Goal: Find specific page/section: Find specific page/section

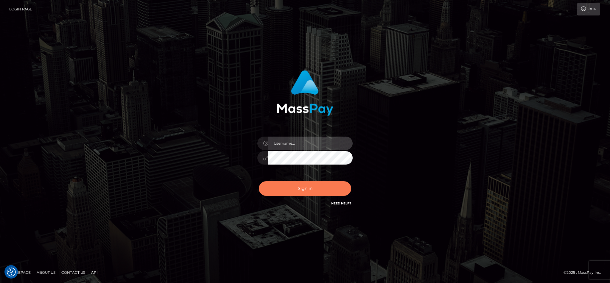
type input "cgomez.nvision"
click at [313, 183] on button "Sign in" at bounding box center [305, 188] width 92 height 15
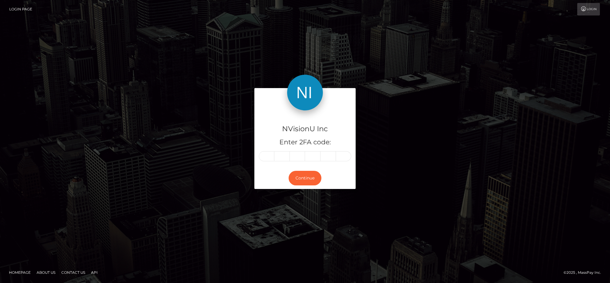
type input "5"
type input "1"
type input "5"
type input "9"
type input "6"
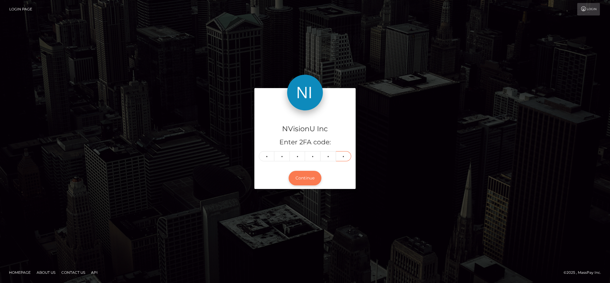
type input "6"
click at [307, 180] on button "Continue" at bounding box center [305, 178] width 33 height 15
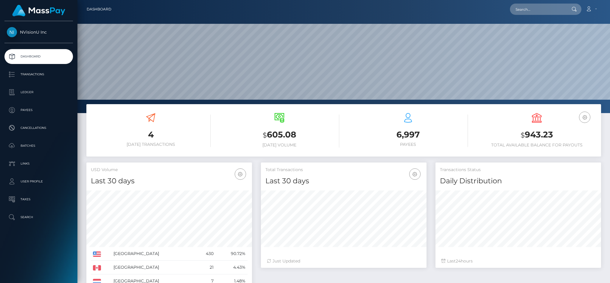
scroll to position [106, 165]
click at [530, 6] on input "text" at bounding box center [538, 9] width 56 height 11
type input "1"
type input "NvisionU"
click at [528, 34] on link "NVisionU" at bounding box center [534, 30] width 48 height 11
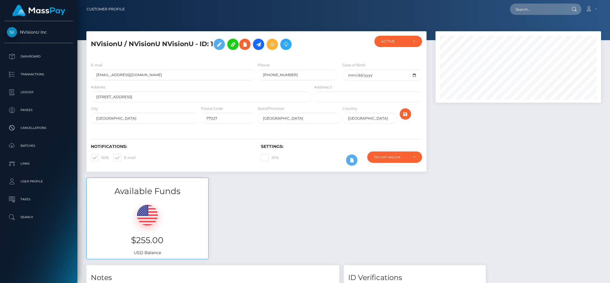
scroll to position [71, 165]
click at [543, 9] on input "text" at bounding box center [538, 9] width 56 height 11
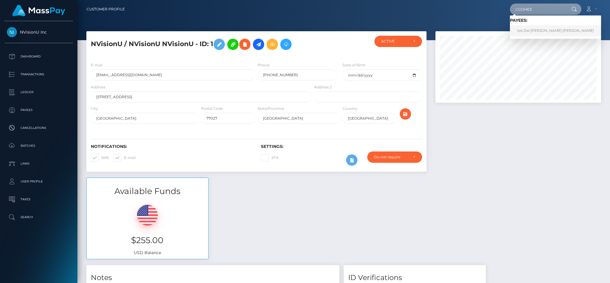
type input "CGOMEZ"
click at [527, 31] on link "Isis Del Carmen Gomez Merino" at bounding box center [555, 30] width 91 height 11
